Goal: Task Accomplishment & Management: Use online tool/utility

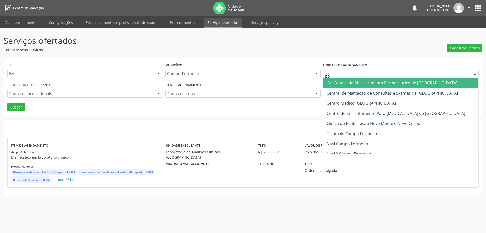
type input "p"
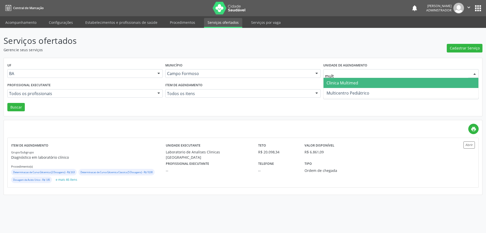
type input "multi"
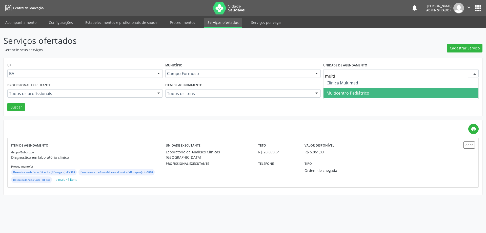
click at [345, 95] on span "Multicentro Pediátrico" at bounding box center [348, 93] width 43 height 6
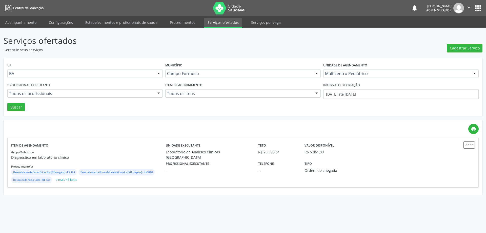
click at [157, 92] on div at bounding box center [159, 93] width 8 height 9
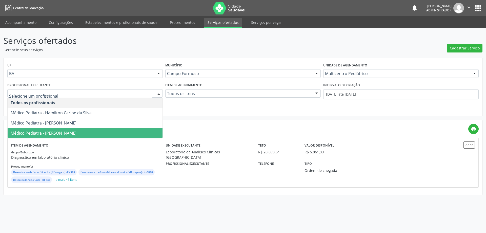
click at [134, 131] on span "Médico Pediatra - Maria Ubaldina Silva Calixto Sobreira" at bounding box center [85, 133] width 155 height 10
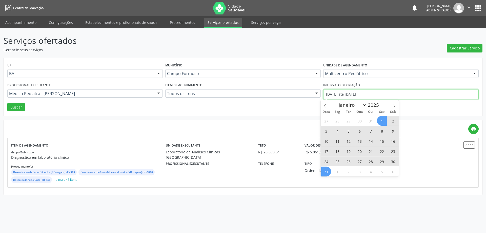
click at [341, 95] on input "01/08/2025 até 31/08/2025" at bounding box center [400, 94] width 155 height 10
click at [395, 105] on icon at bounding box center [395, 106] width 4 height 4
select select "8"
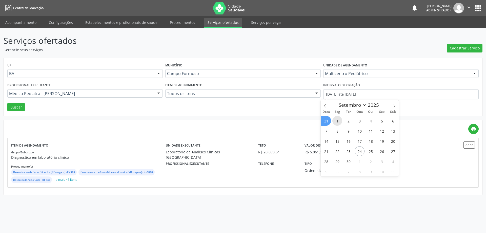
click at [338, 122] on span "1" at bounding box center [337, 121] width 10 height 10
type input "01/09/2025"
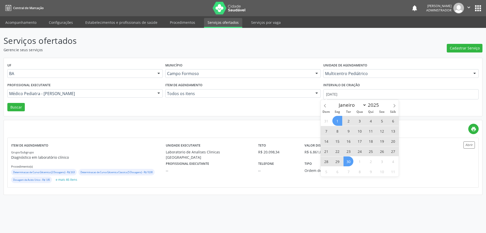
drag, startPoint x: 350, startPoint y: 160, endPoint x: 346, endPoint y: 154, distance: 7.4
click at [350, 160] on span "30" at bounding box center [349, 161] width 10 height 10
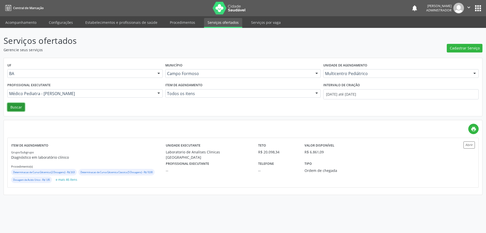
click at [16, 105] on button "Buscar" at bounding box center [15, 107] width 17 height 9
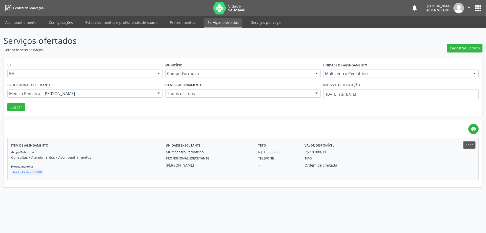
click at [468, 144] on button "Abrir" at bounding box center [469, 144] width 11 height 7
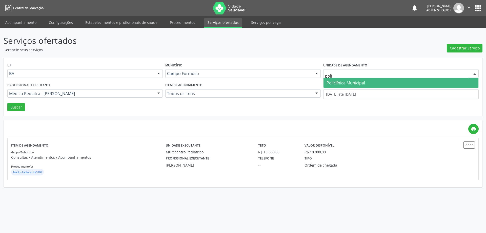
type input "polic"
click at [357, 83] on span "Policlínica Municipal" at bounding box center [346, 83] width 38 height 6
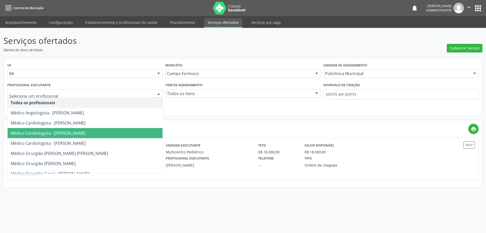
click at [159, 93] on div at bounding box center [159, 93] width 8 height 9
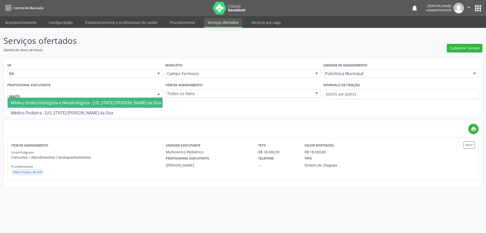
click at [133, 104] on span "Médico Endocrinologista e Metabologista - Washington Luiz Sobreira da Slva" at bounding box center [86, 103] width 150 height 6
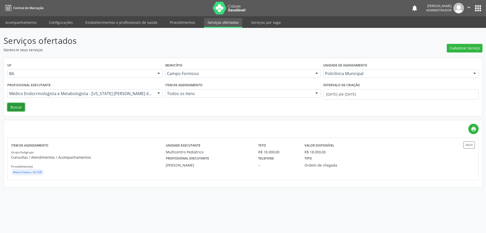
click at [21, 107] on button "Buscar" at bounding box center [15, 107] width 17 height 9
click at [468, 142] on button "Abrir" at bounding box center [469, 144] width 11 height 7
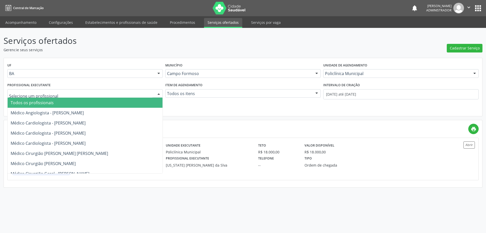
click at [158, 93] on div at bounding box center [159, 93] width 8 height 9
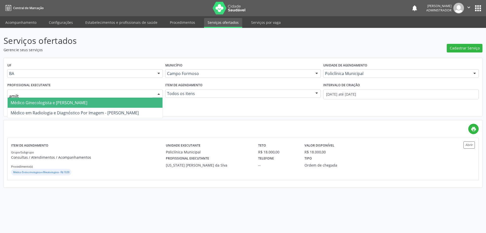
type input "amilto"
click at [140, 102] on span "Médico Ginecologista e Obstetra - Amilton Soares" at bounding box center [85, 102] width 155 height 10
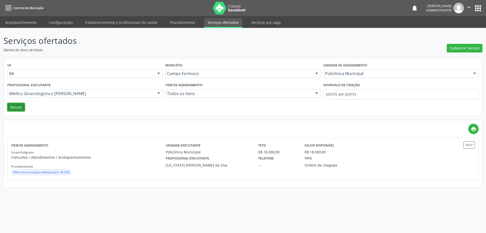
click at [15, 107] on button "Buscar" at bounding box center [15, 107] width 17 height 9
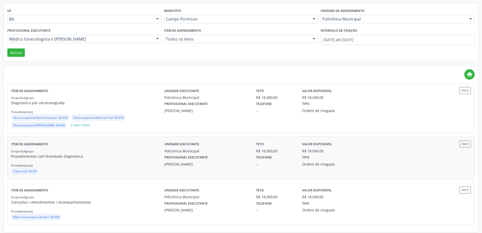
scroll to position [57, 0]
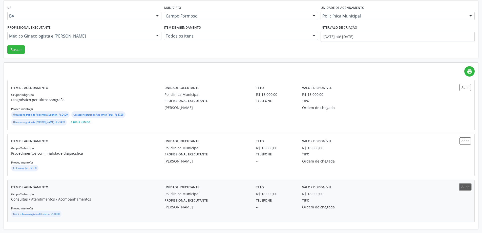
click at [465, 186] on button "Abrir" at bounding box center [465, 186] width 11 height 7
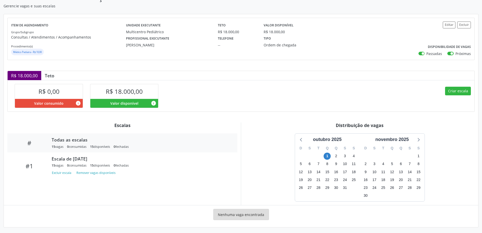
scroll to position [45, 0]
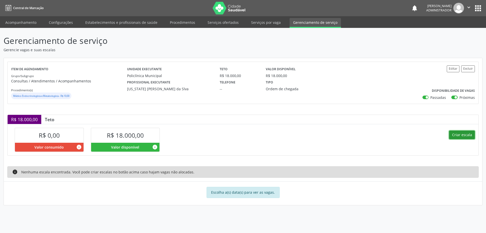
click at [458, 134] on button "Criar escala" at bounding box center [462, 134] width 26 height 9
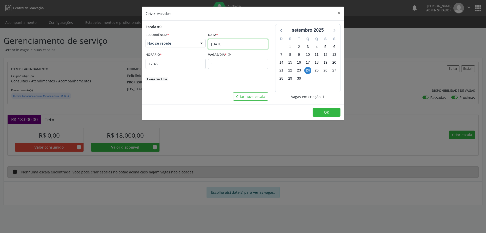
click at [228, 43] on input "24/09/2025" at bounding box center [238, 44] width 60 height 10
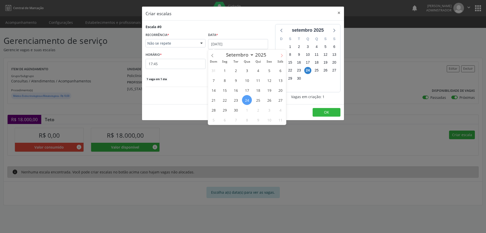
click at [281, 54] on icon at bounding box center [282, 55] width 2 height 3
select select "9"
click at [249, 69] on span "1" at bounding box center [247, 70] width 10 height 10
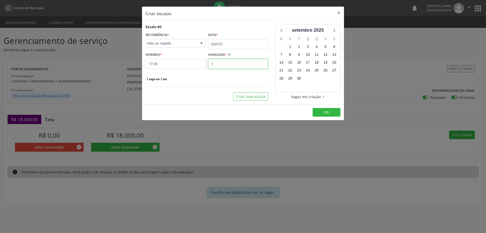
click at [216, 63] on input "1" at bounding box center [238, 64] width 60 height 10
type input "15"
click at [190, 65] on input "17:45" at bounding box center [176, 64] width 60 height 10
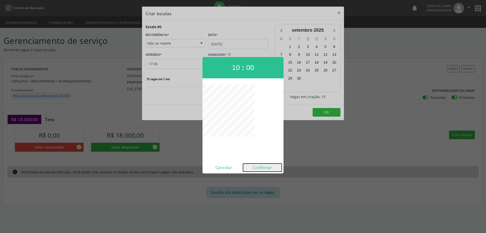
click at [258, 166] on button "Confirmar" at bounding box center [262, 167] width 39 height 8
type input "10:00"
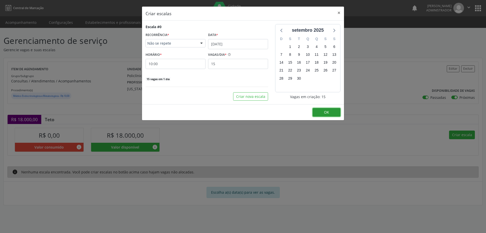
click at [323, 112] on button "OK" at bounding box center [327, 112] width 28 height 9
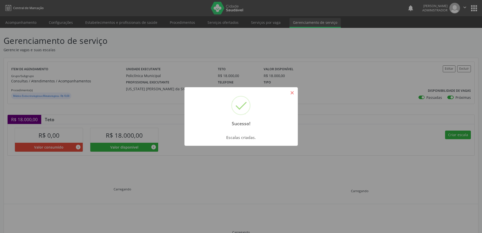
click at [293, 93] on button "×" at bounding box center [292, 92] width 9 height 9
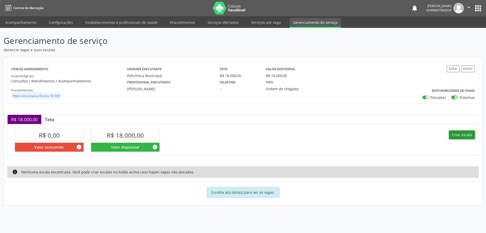
click at [454, 133] on button "Criar escala" at bounding box center [462, 134] width 26 height 9
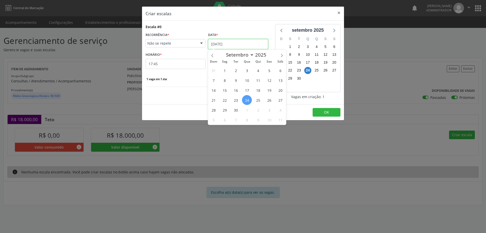
click at [237, 40] on input "24/09/2025" at bounding box center [238, 44] width 60 height 10
click at [282, 54] on icon at bounding box center [282, 56] width 4 height 4
select select "9"
click at [257, 71] on span "2" at bounding box center [258, 70] width 10 height 10
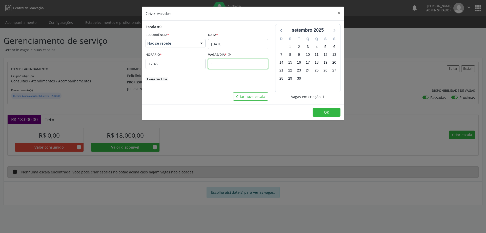
click at [216, 64] on input "1" at bounding box center [238, 64] width 60 height 10
type input "16"
click at [199, 64] on input "17:45" at bounding box center [176, 64] width 60 height 10
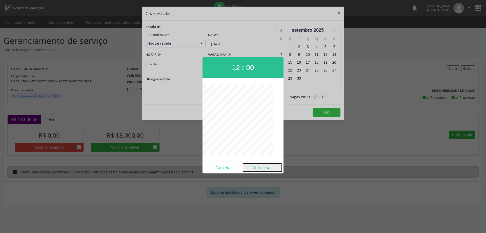
click at [260, 168] on button "Confirmar" at bounding box center [262, 167] width 39 height 8
type input "12:00"
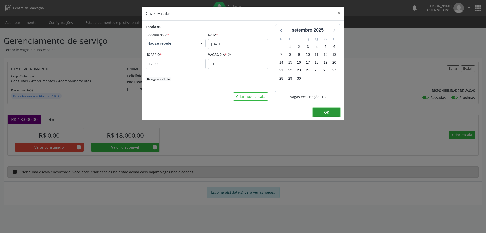
click at [322, 112] on button "OK" at bounding box center [327, 112] width 28 height 9
